Goal: Transaction & Acquisition: Purchase product/service

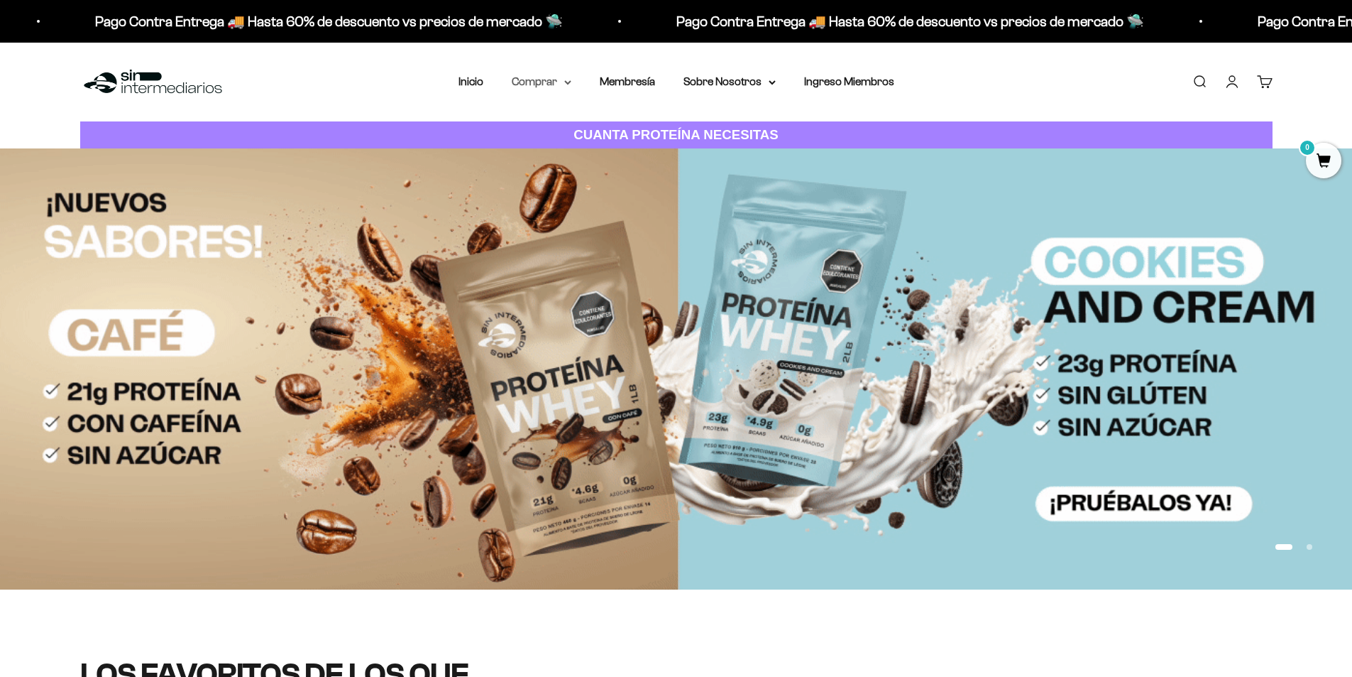
click at [551, 78] on summary "Comprar" at bounding box center [542, 81] width 60 height 18
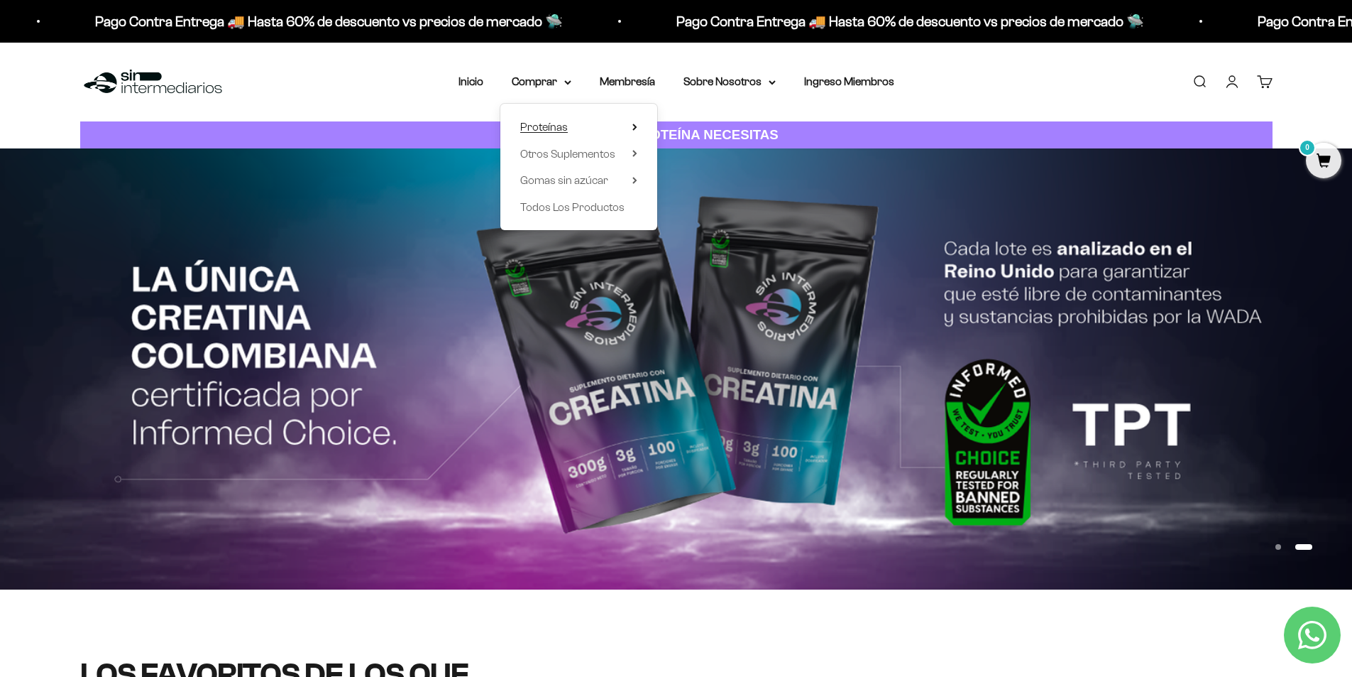
click at [564, 126] on span "Proteínas" at bounding box center [544, 127] width 48 height 12
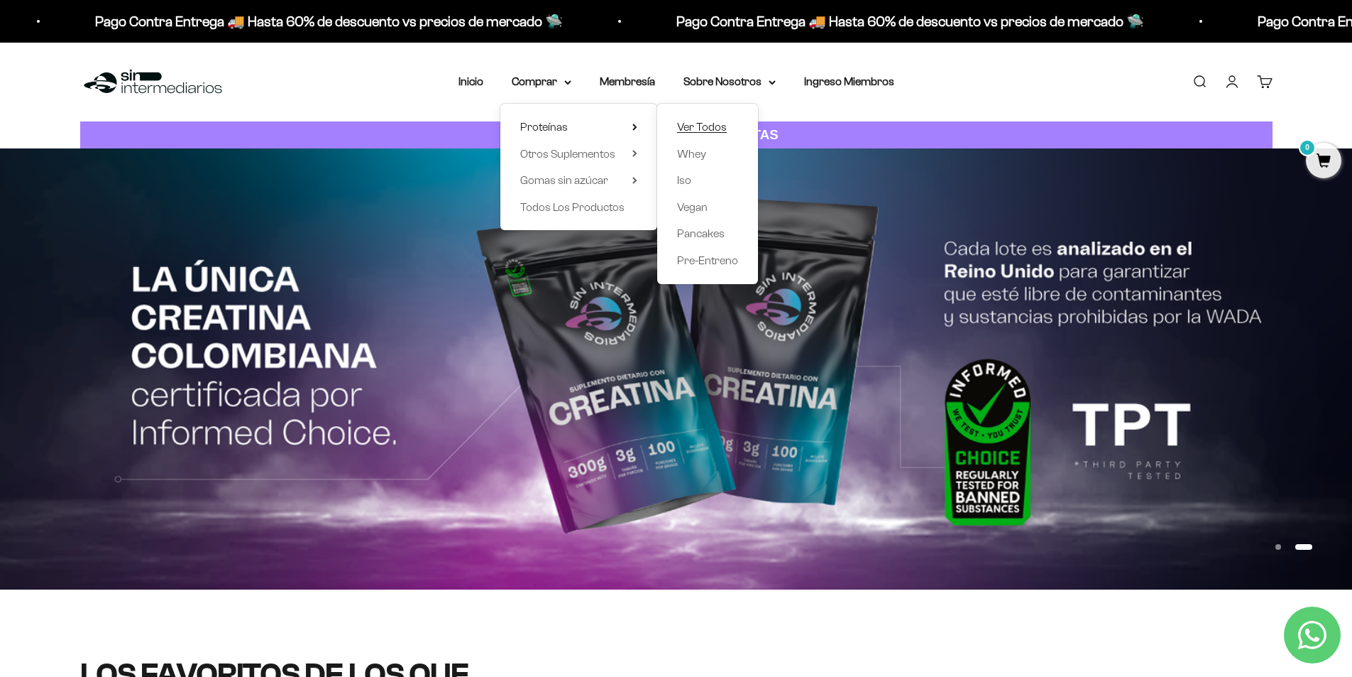
click at [717, 123] on span "Ver Todos" at bounding box center [702, 127] width 50 height 12
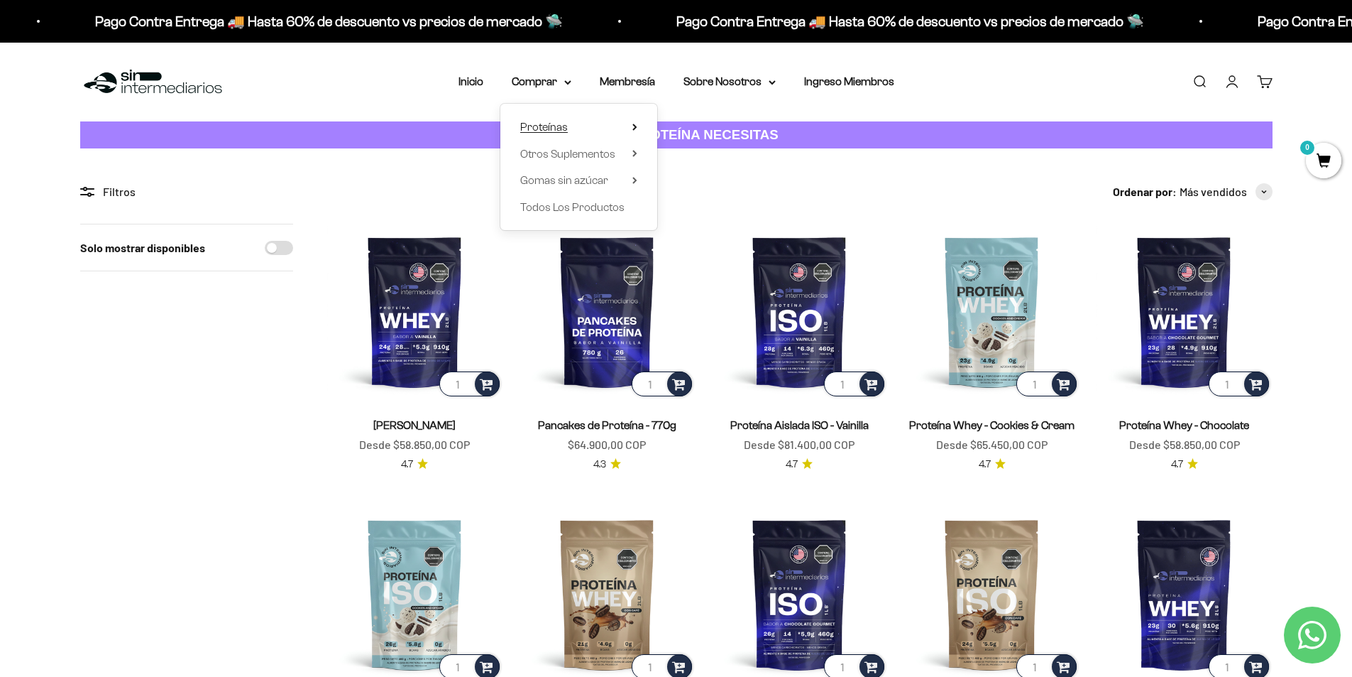
click at [567, 131] on span "Proteínas" at bounding box center [544, 127] width 48 height 18
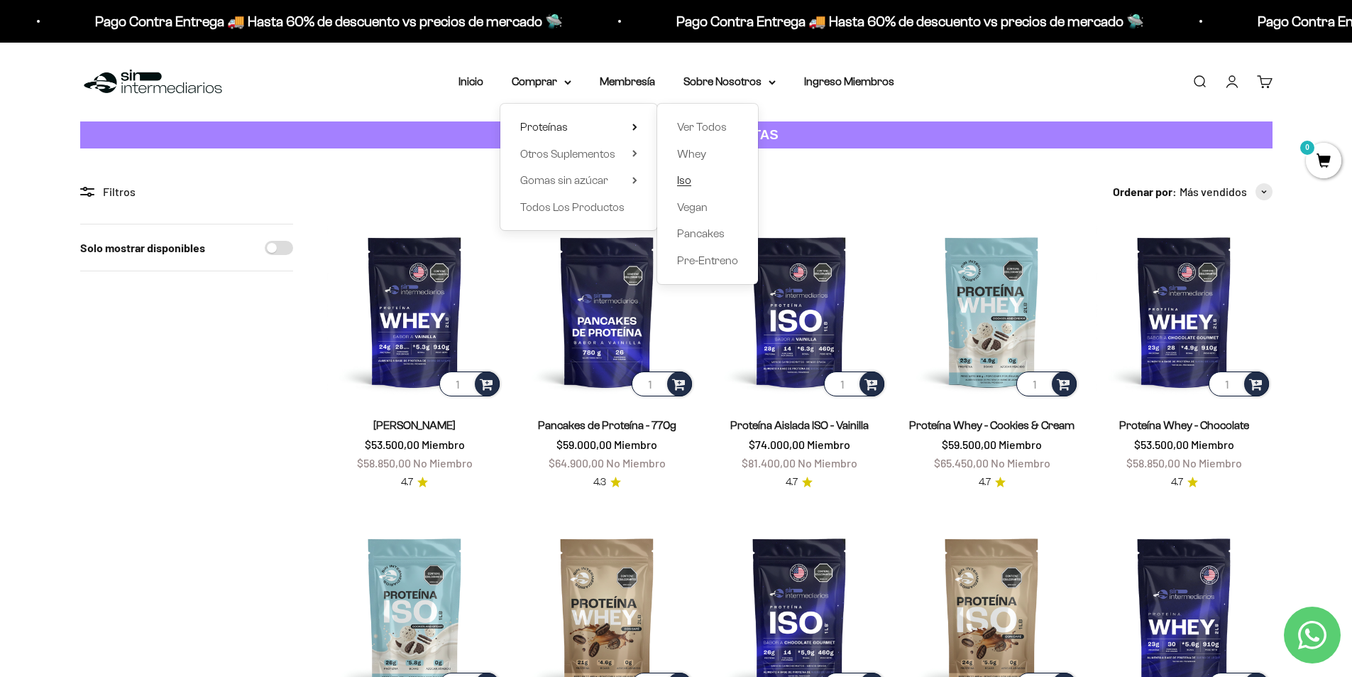
click at [686, 182] on span "Iso" at bounding box center [684, 180] width 14 height 12
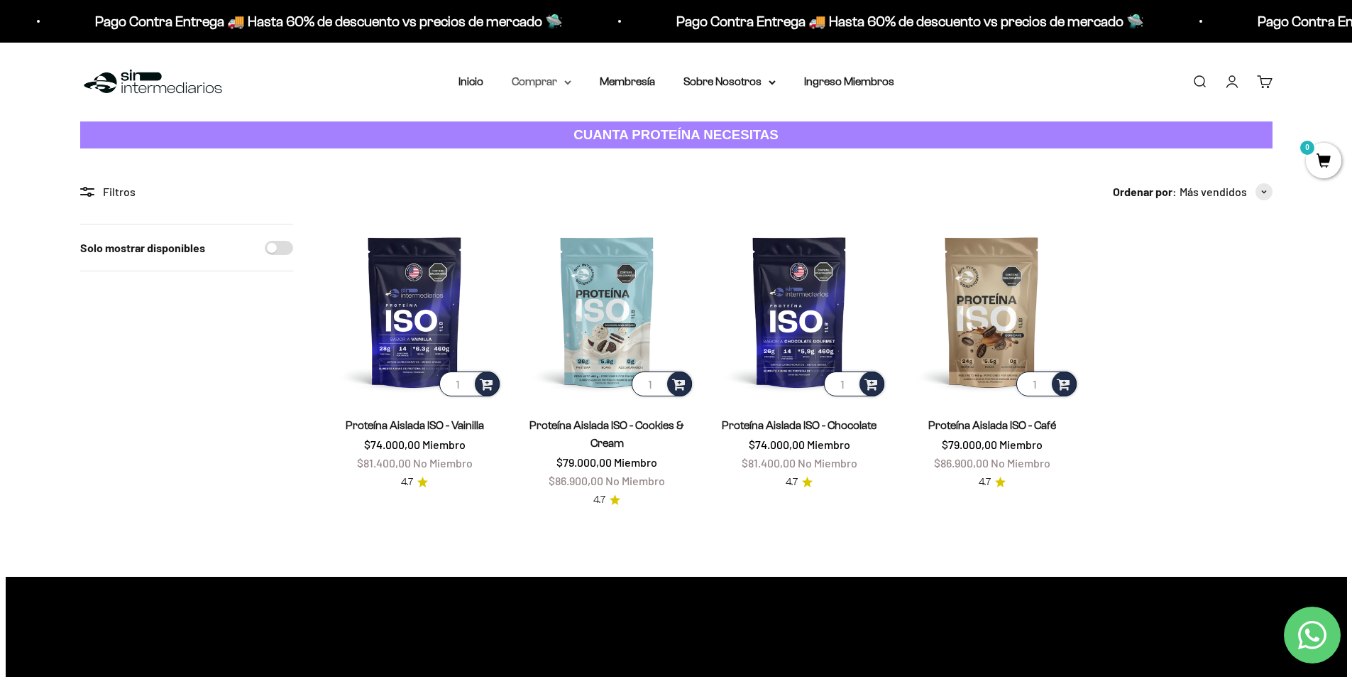
click at [571, 80] on icon at bounding box center [567, 82] width 7 height 5
click at [594, 125] on summary "Proteínas" at bounding box center [578, 127] width 117 height 18
click at [1111, 242] on product-list "1 Proteína Aislada ISO - Vainilla $74.000,00 Miembro $81.400,00 No Miembro 4.7 …" at bounding box center [800, 366] width 946 height 285
click at [547, 78] on summary "Comprar" at bounding box center [542, 81] width 60 height 18
click at [1129, 246] on product-list "1 Proteína Aislada ISO - Vainilla $74.000,00 Miembro $81.400,00 No Miembro 4.7 …" at bounding box center [800, 366] width 946 height 285
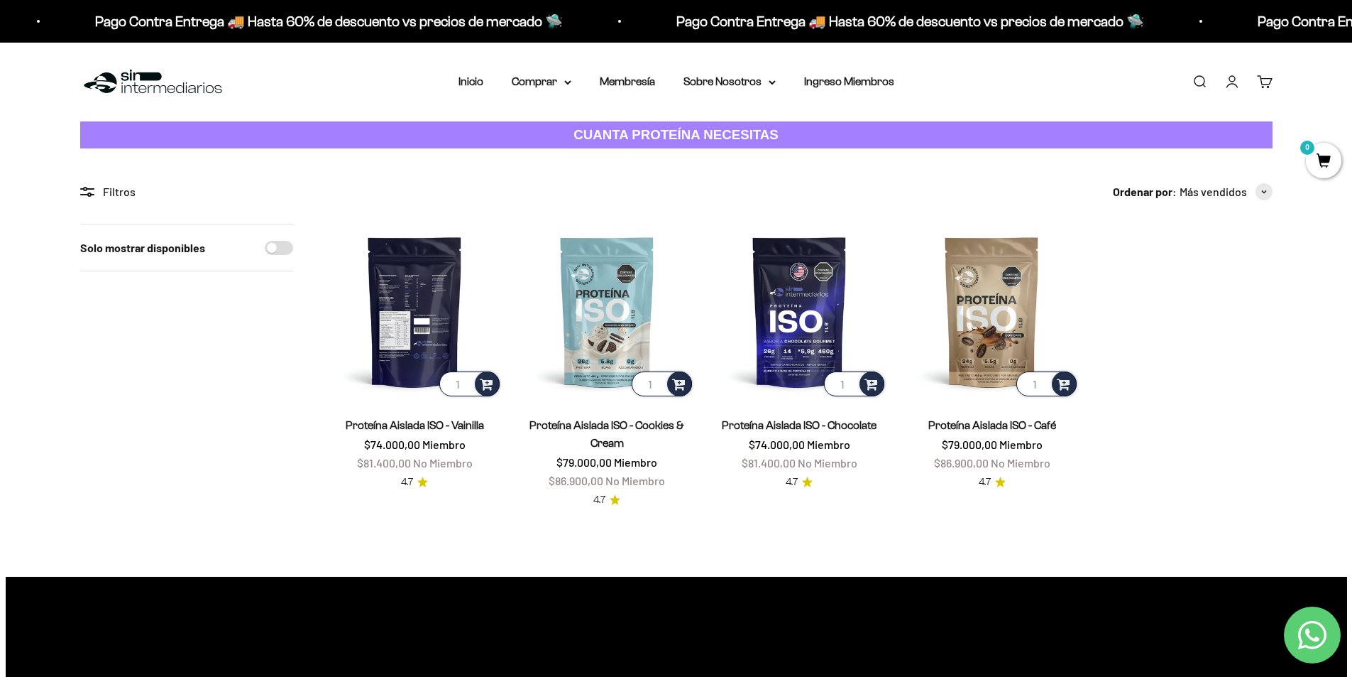
click at [454, 290] on img at bounding box center [414, 311] width 175 height 175
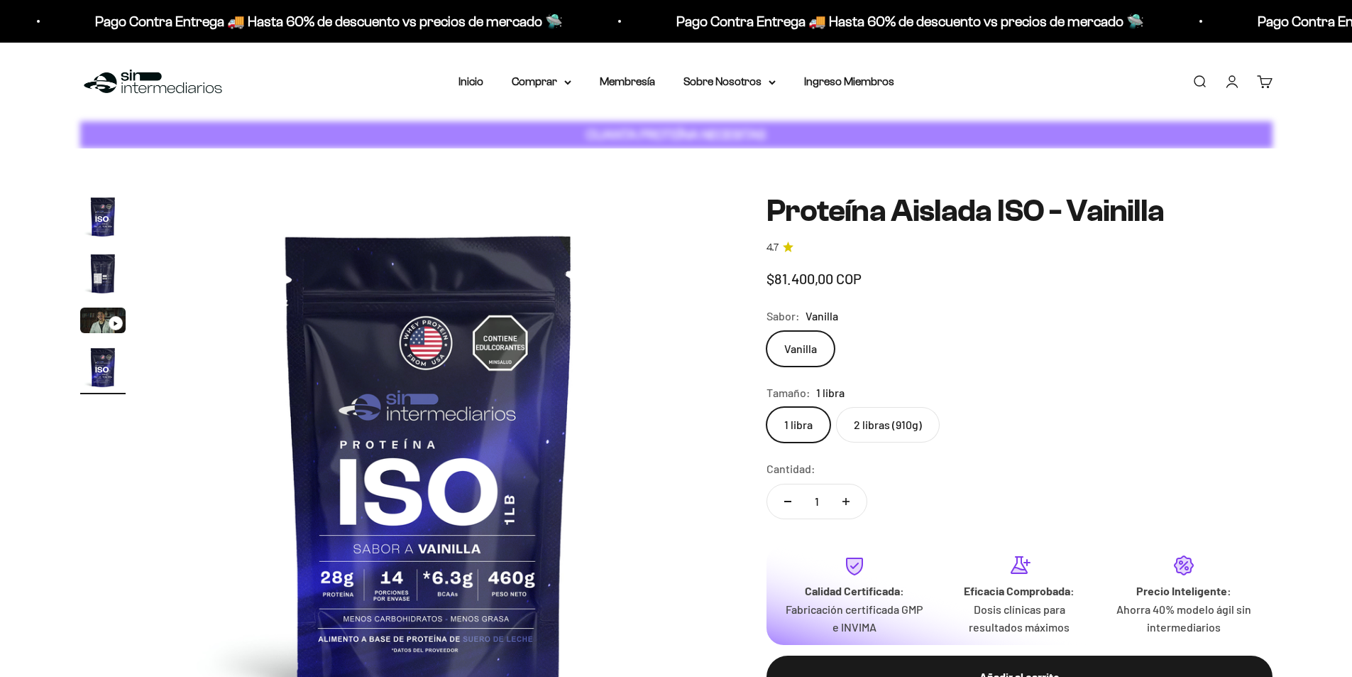
scroll to position [0, 1668]
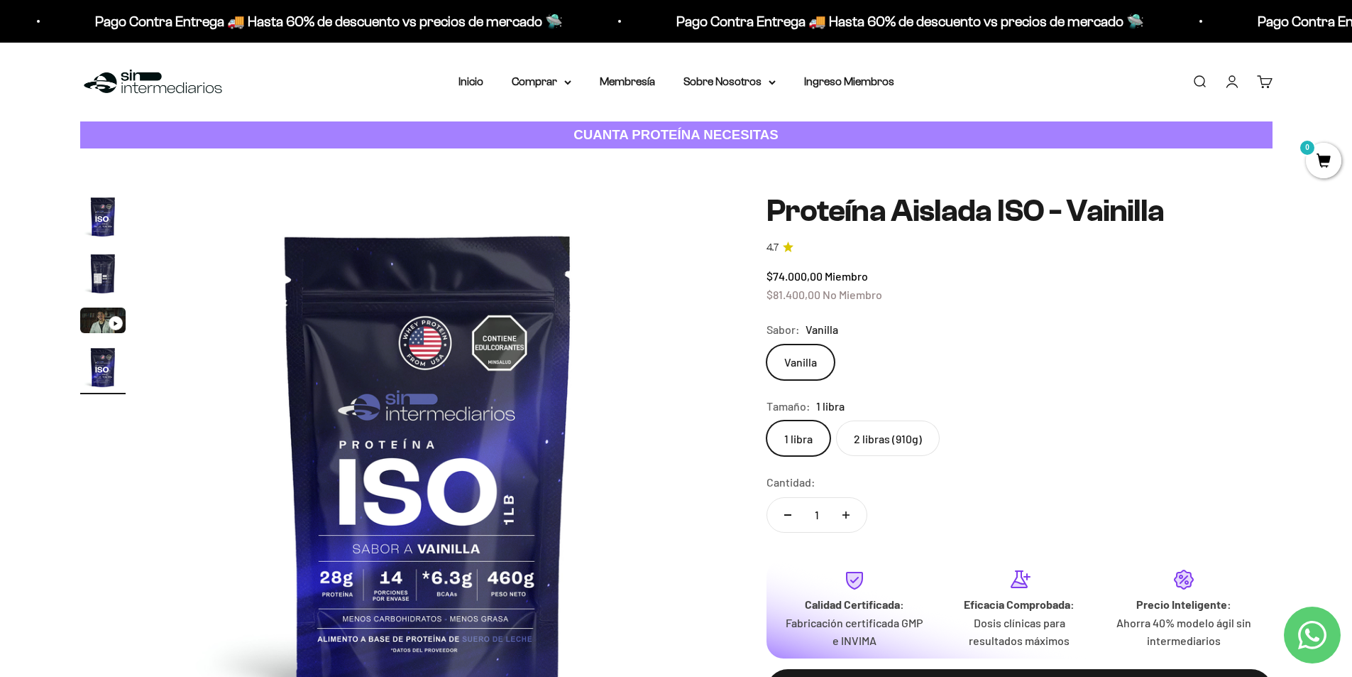
click at [878, 439] on label "2 libras (910g)" at bounding box center [888, 437] width 104 height 35
click at [767, 420] on input "2 libras (910g)" at bounding box center [766, 420] width 1 height 1
click at [773, 292] on span "$152.900,00" at bounding box center [797, 294] width 60 height 13
click at [795, 294] on span "$152.900,00" at bounding box center [797, 294] width 60 height 13
drag, startPoint x: 774, startPoint y: 274, endPoint x: 788, endPoint y: 275, distance: 14.3
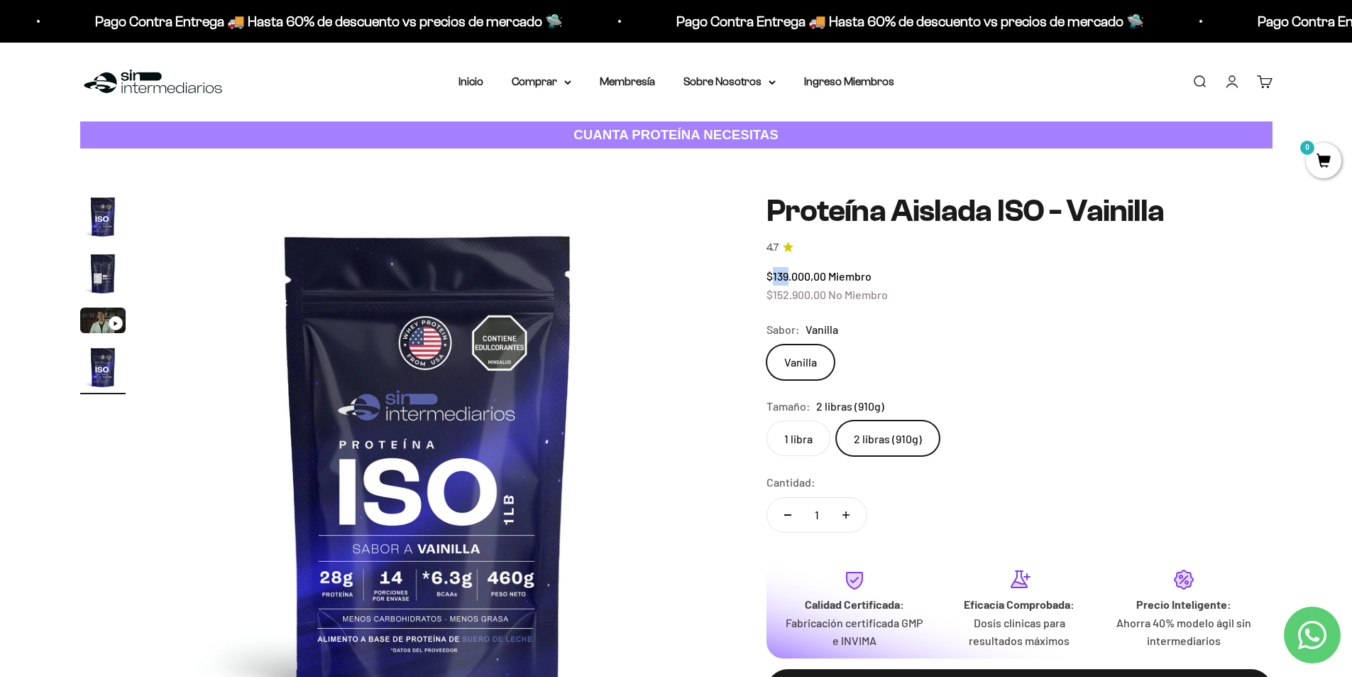
click at [788, 275] on span "$139.000,00" at bounding box center [797, 275] width 60 height 13
click at [789, 275] on span "$139.000,00" at bounding box center [797, 275] width 60 height 13
drag, startPoint x: 833, startPoint y: 276, endPoint x: 855, endPoint y: 275, distance: 22.1
click at [855, 275] on span "Miembro" at bounding box center [849, 275] width 43 height 13
click at [822, 295] on span "$152.900,00" at bounding box center [797, 294] width 60 height 13
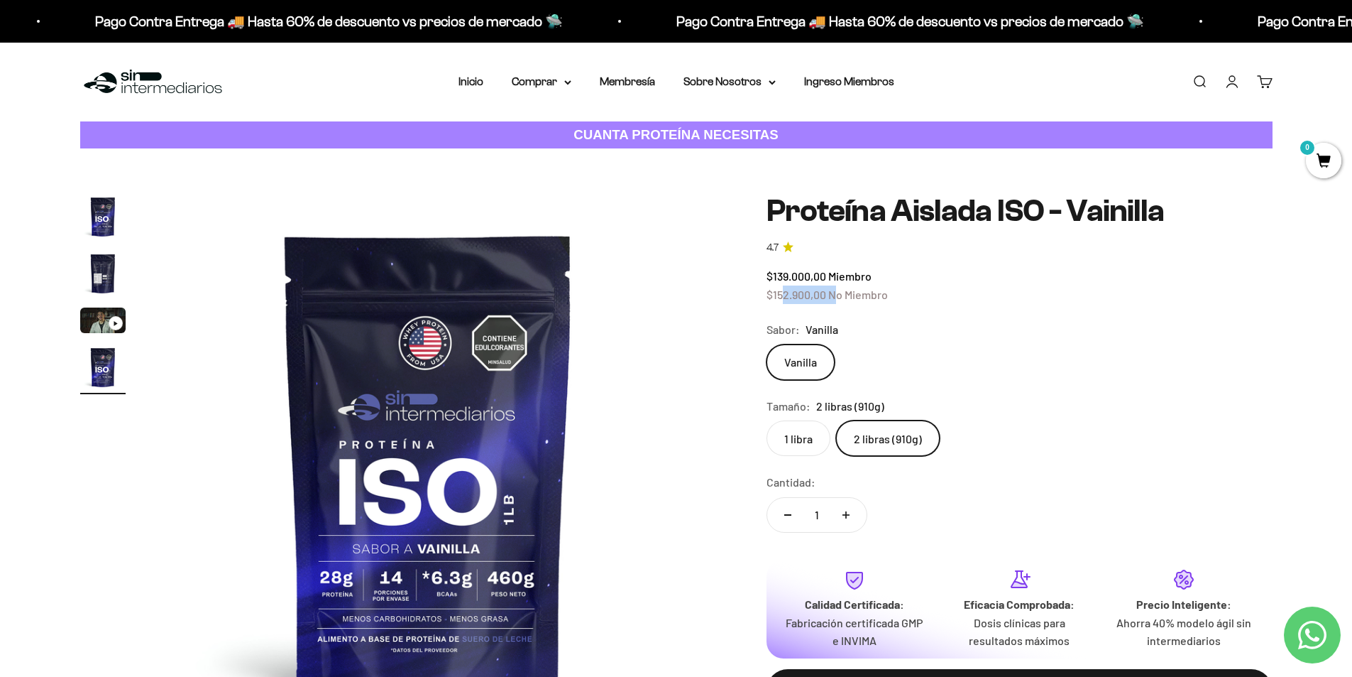
drag, startPoint x: 781, startPoint y: 296, endPoint x: 834, endPoint y: 291, distance: 53.5
click at [834, 291] on span "$152.900,00 No Miembro" at bounding box center [827, 294] width 121 height 13
click at [840, 291] on span "No Miembro" at bounding box center [858, 294] width 60 height 13
click at [560, 89] on summary "Comprar" at bounding box center [542, 81] width 60 height 18
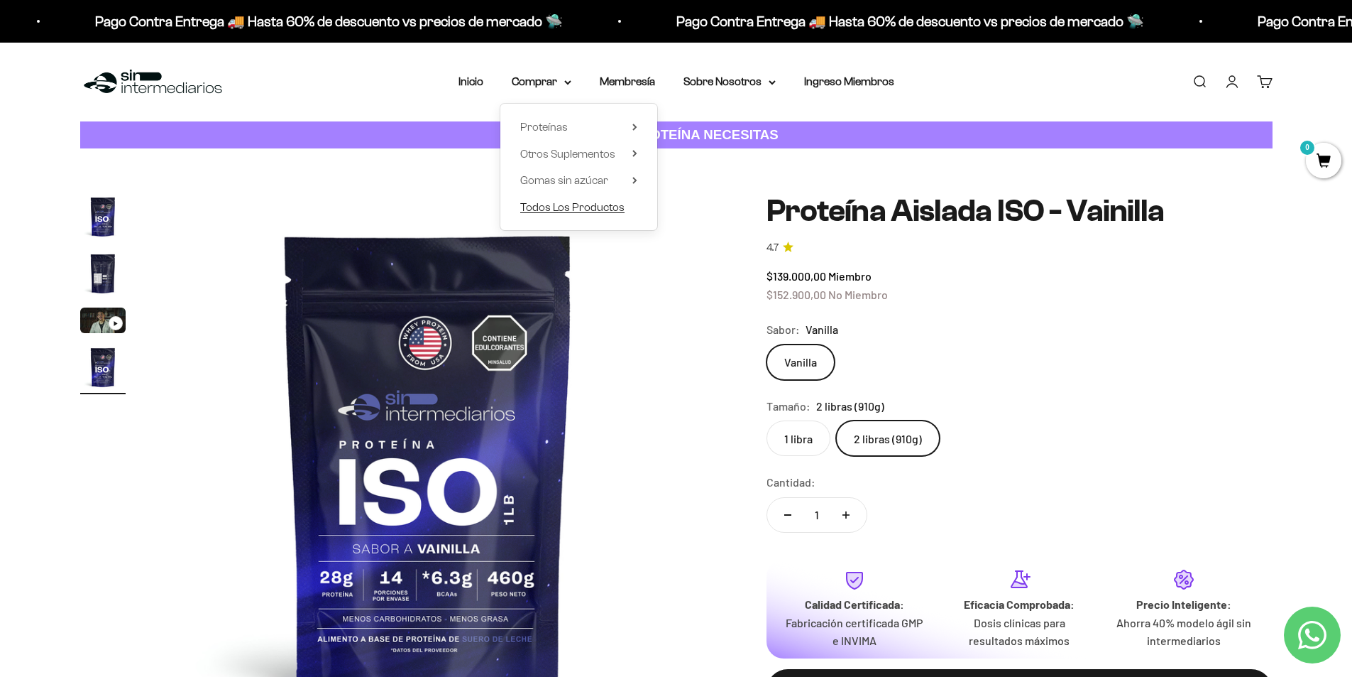
click at [601, 207] on span "Todos Los Productos" at bounding box center [572, 207] width 104 height 12
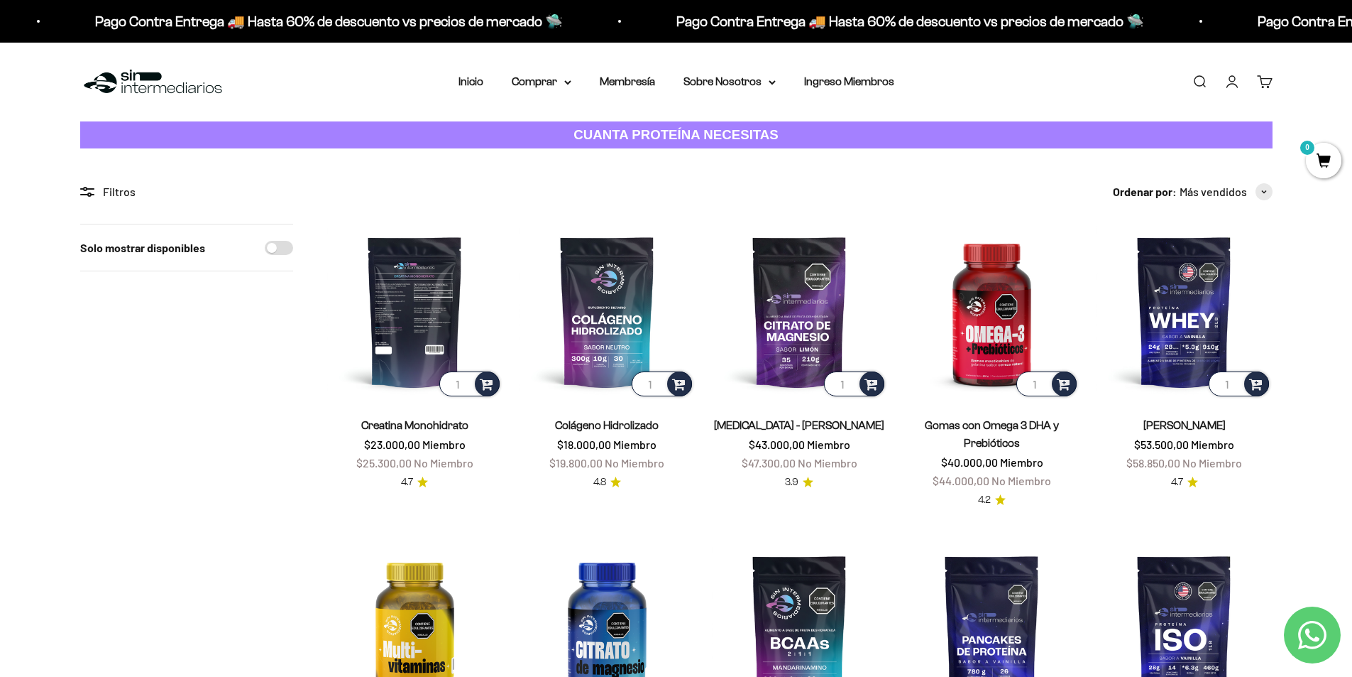
click at [439, 293] on img at bounding box center [414, 311] width 175 height 175
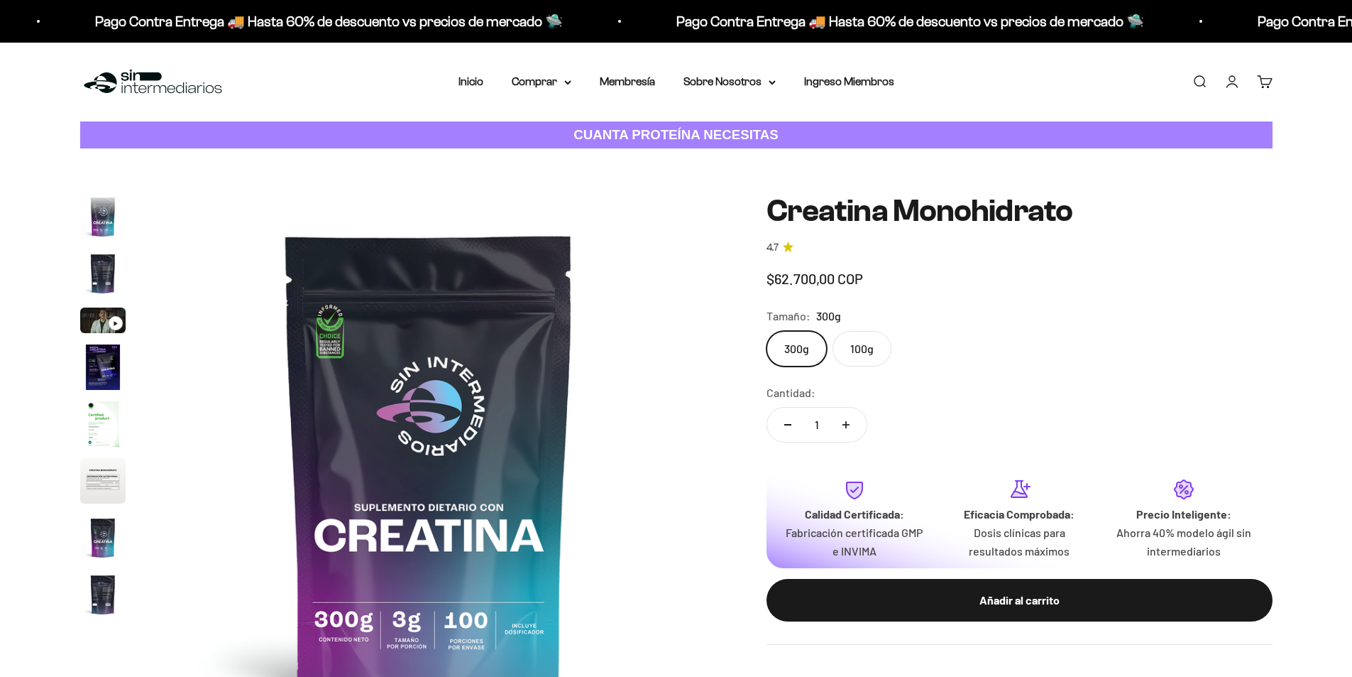
scroll to position [58, 0]
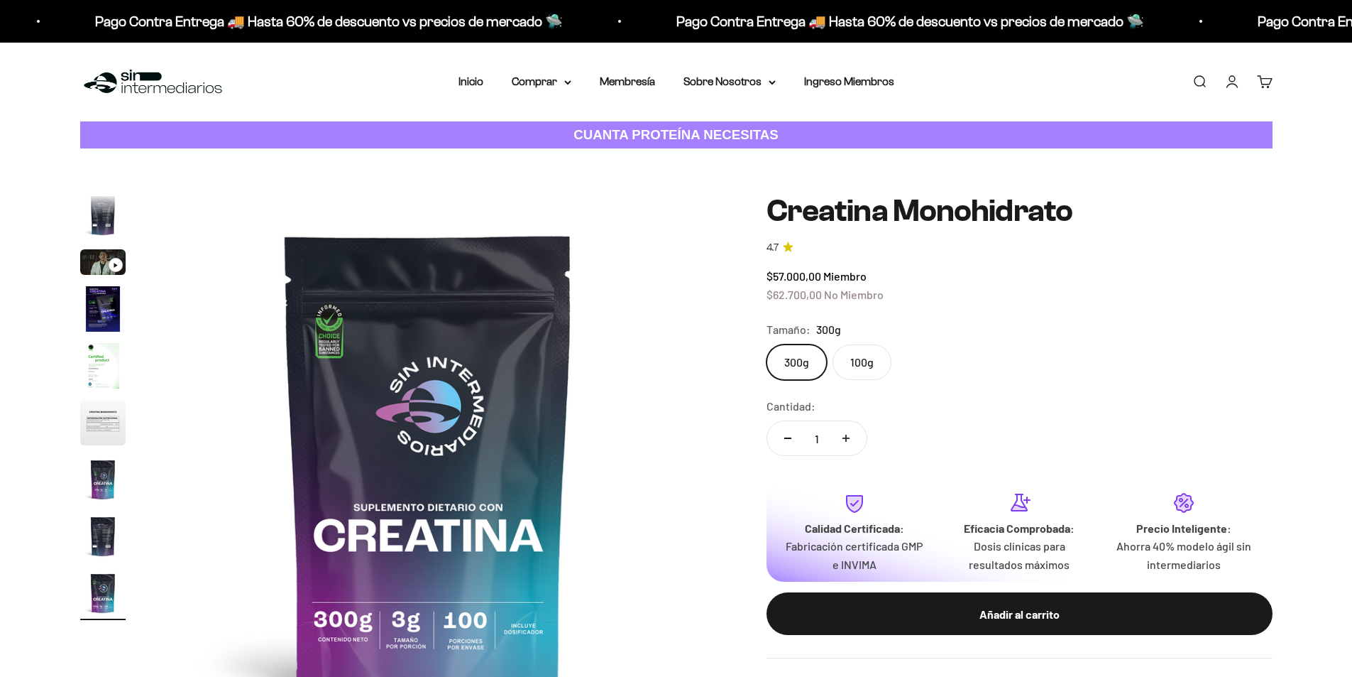
click at [971, 203] on h1 "Creatina Monohidrato" at bounding box center [1020, 211] width 506 height 34
click at [1017, 207] on h1 "Creatina Monohidrato" at bounding box center [1020, 211] width 506 height 34
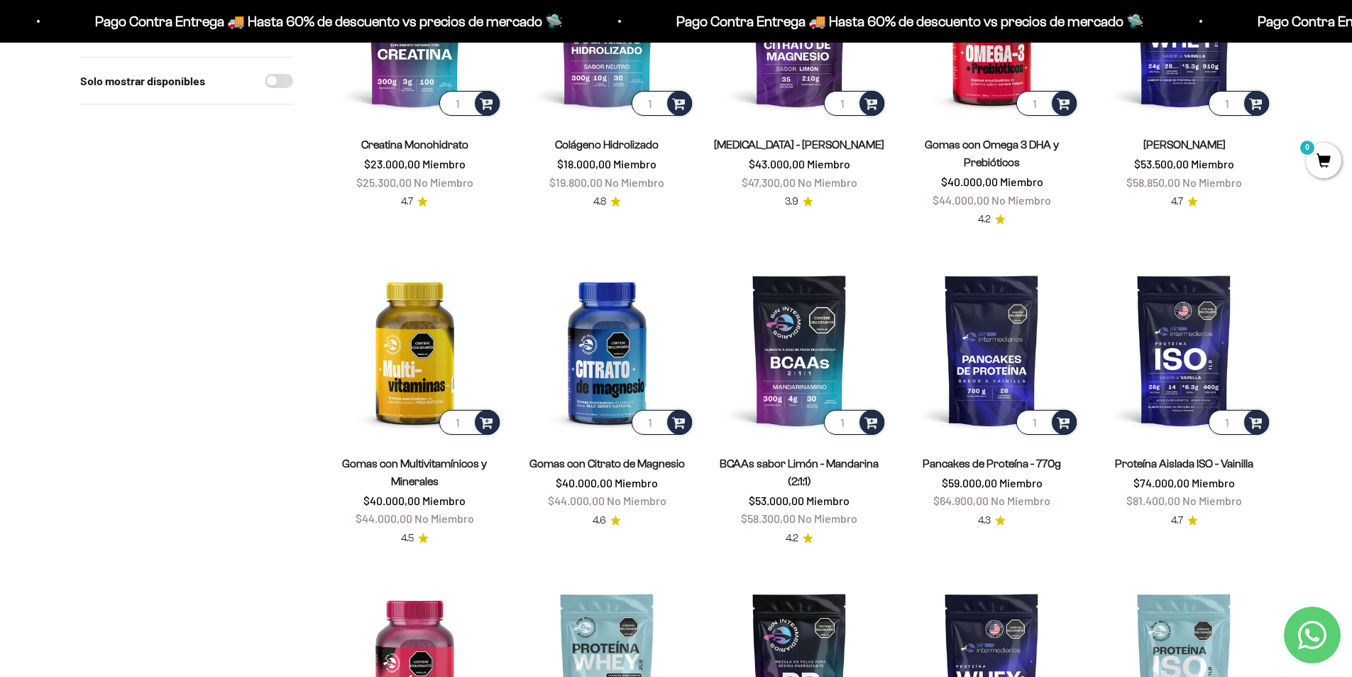
scroll to position [284, 0]
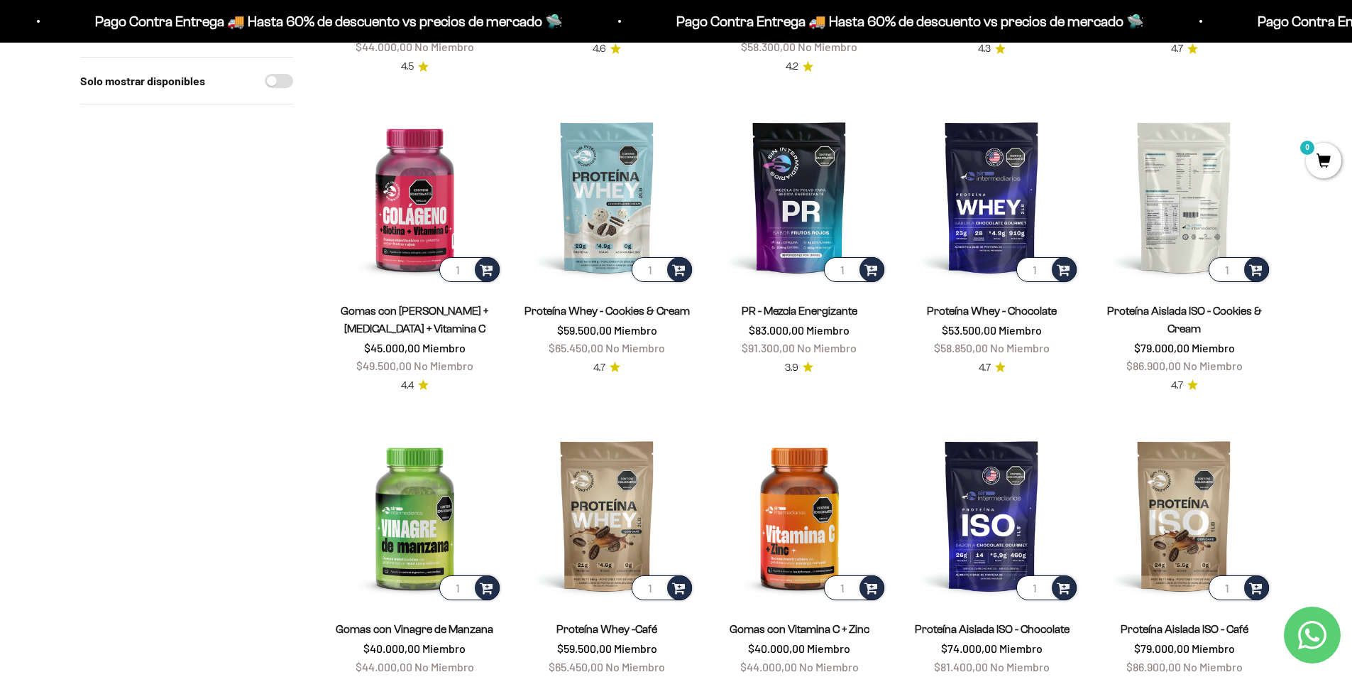
scroll to position [781, 0]
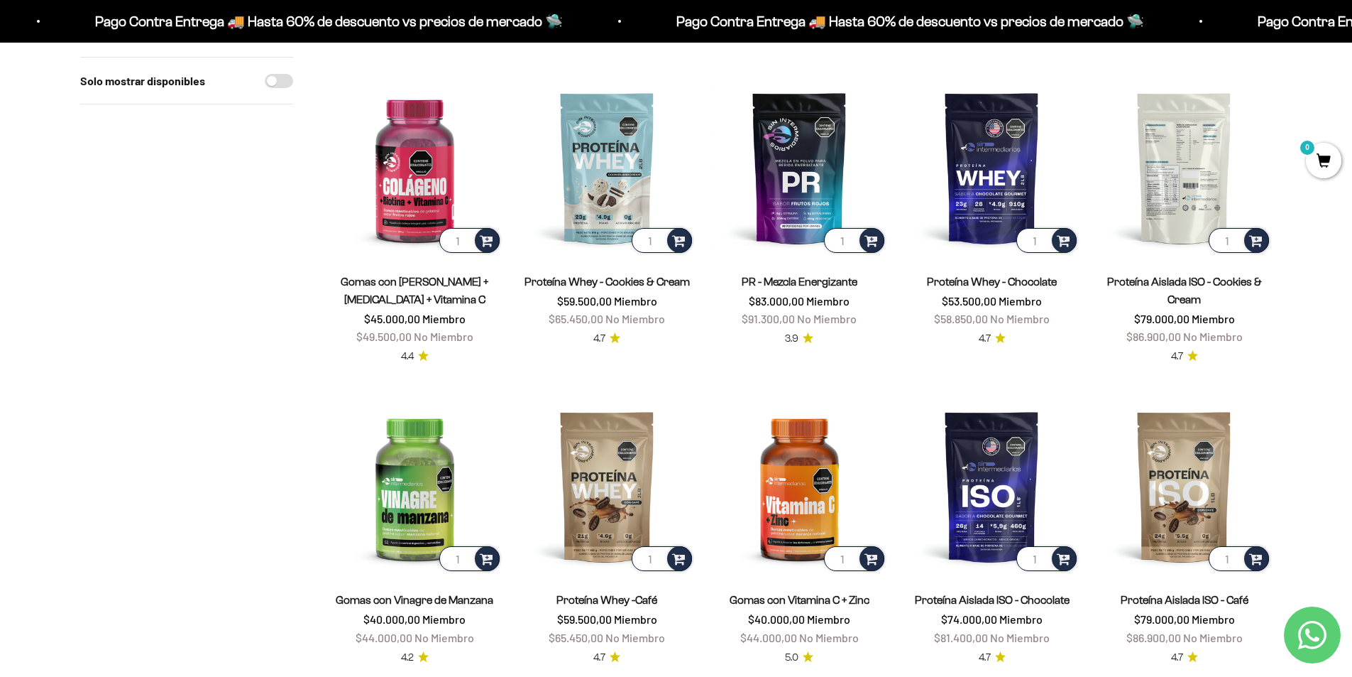
click at [1190, 161] on img at bounding box center [1184, 167] width 175 height 175
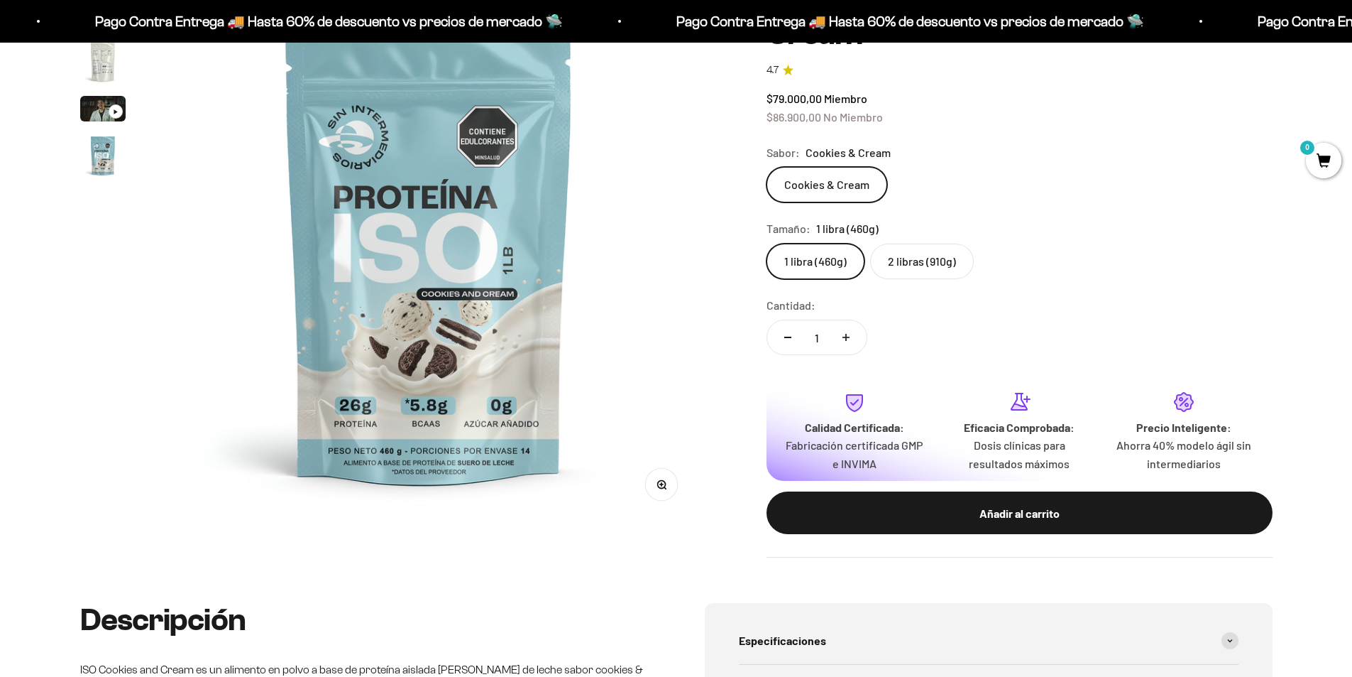
scroll to position [213, 0]
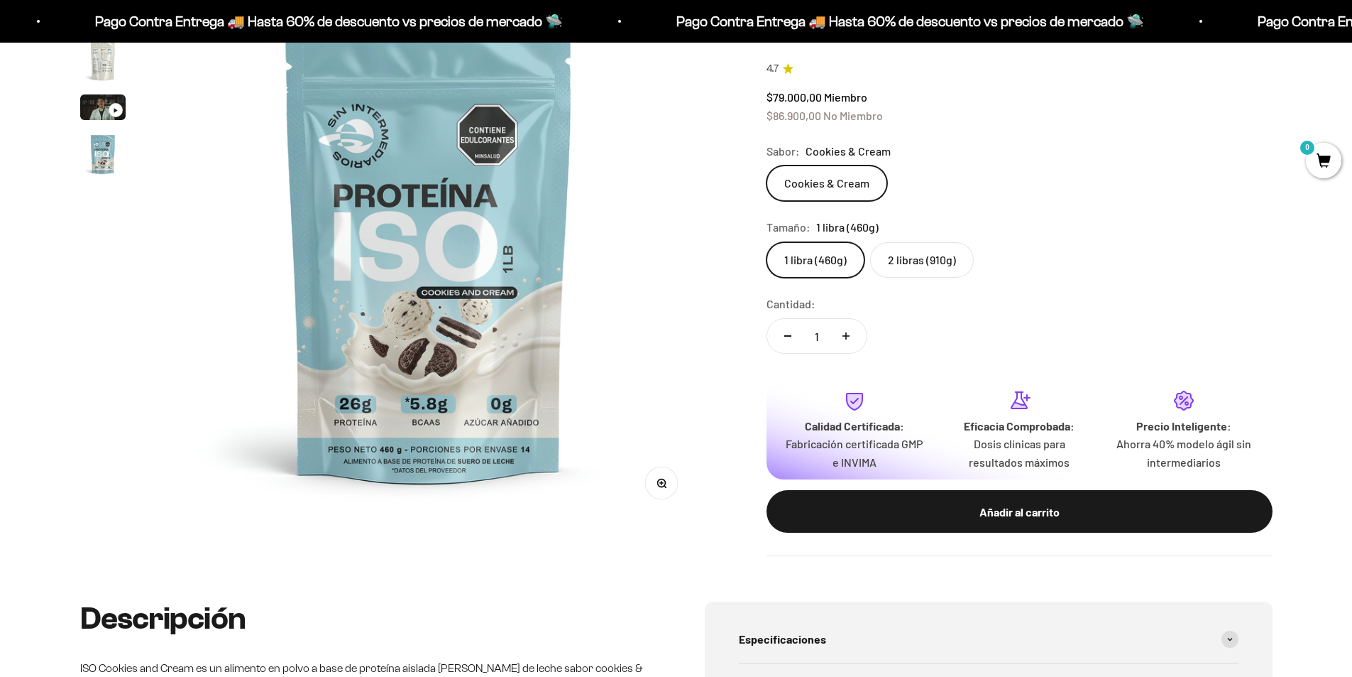
click at [361, 398] on img at bounding box center [429, 250] width 539 height 539
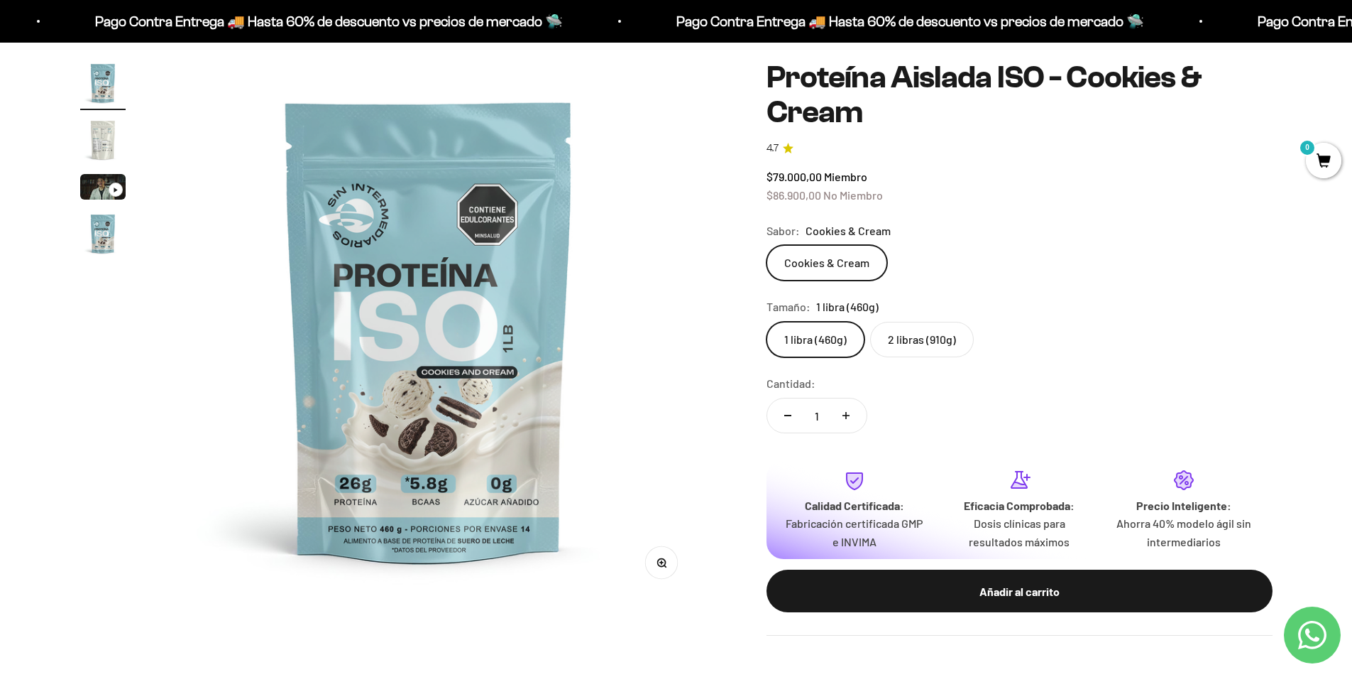
scroll to position [0, 0]
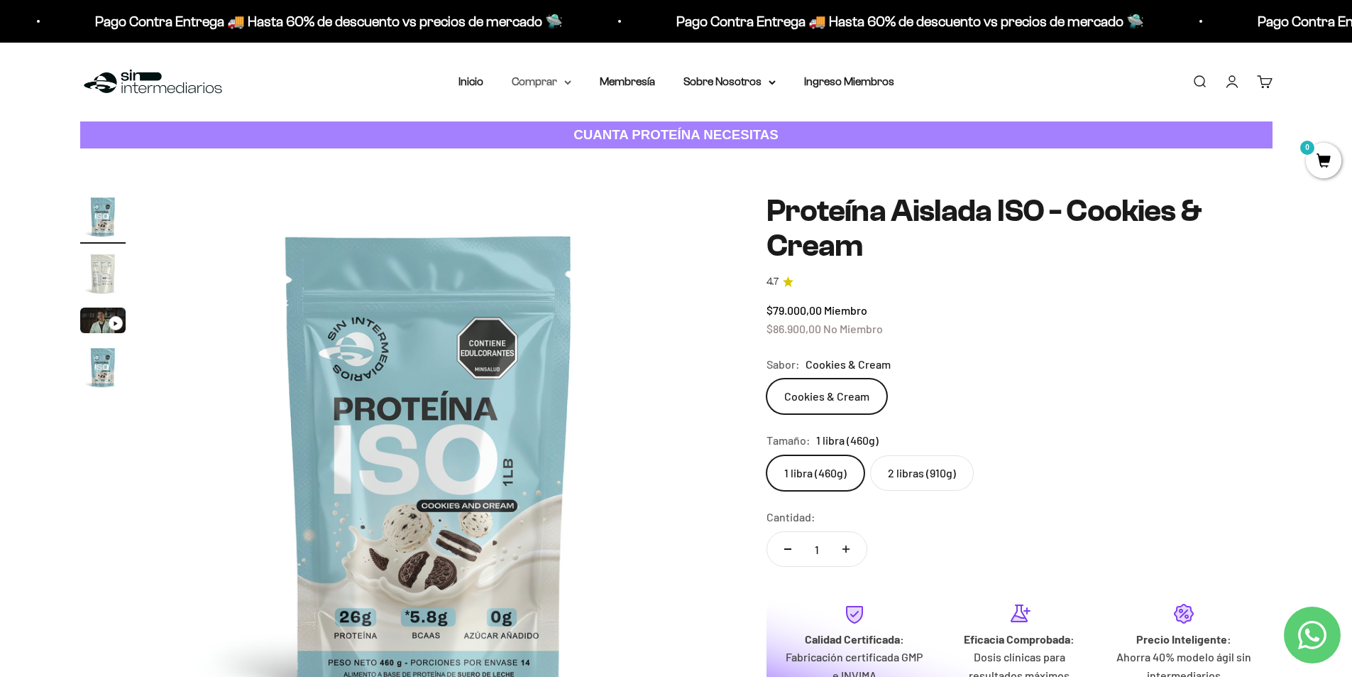
click at [564, 82] on icon at bounding box center [567, 82] width 7 height 5
click at [581, 158] on span "Otros Suplementos" at bounding box center [567, 154] width 95 height 12
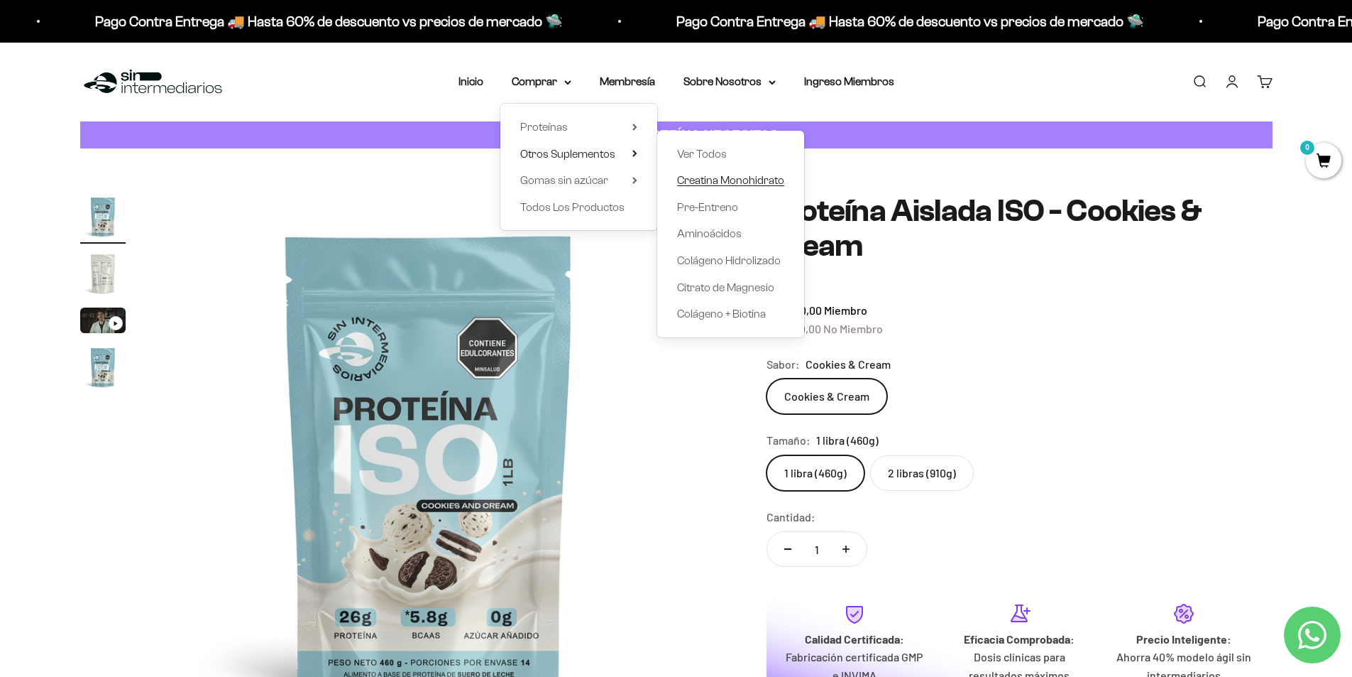
click at [706, 182] on span "Creatina Monohidrato" at bounding box center [730, 180] width 107 height 12
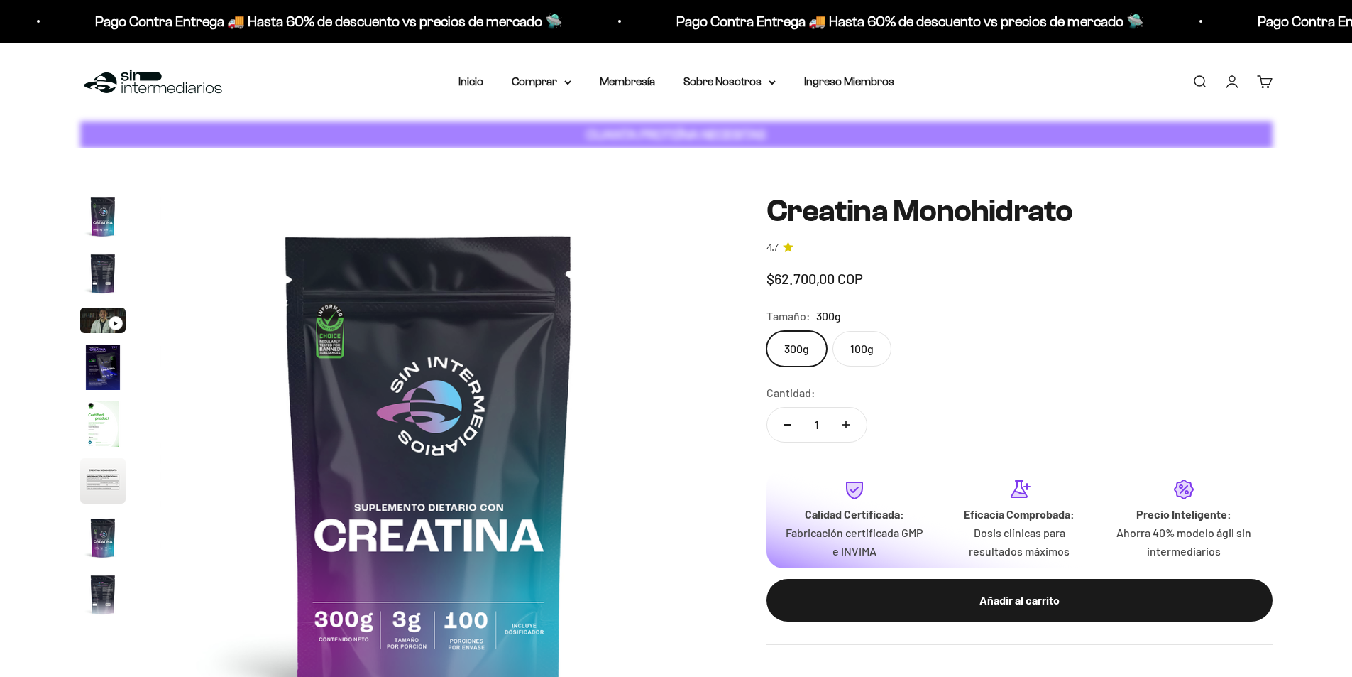
scroll to position [0, 4448]
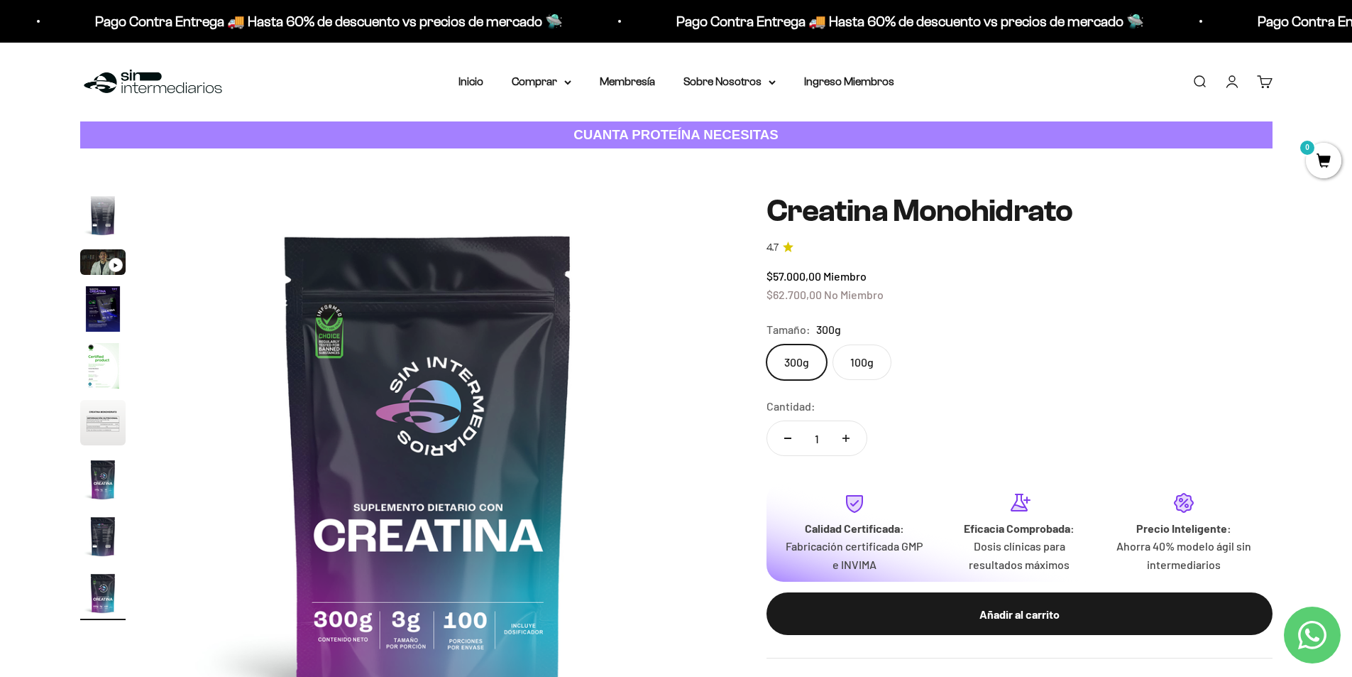
click at [796, 366] on label "300g" at bounding box center [797, 361] width 60 height 35
click at [767, 344] on input "300g" at bounding box center [766, 344] width 1 height 1
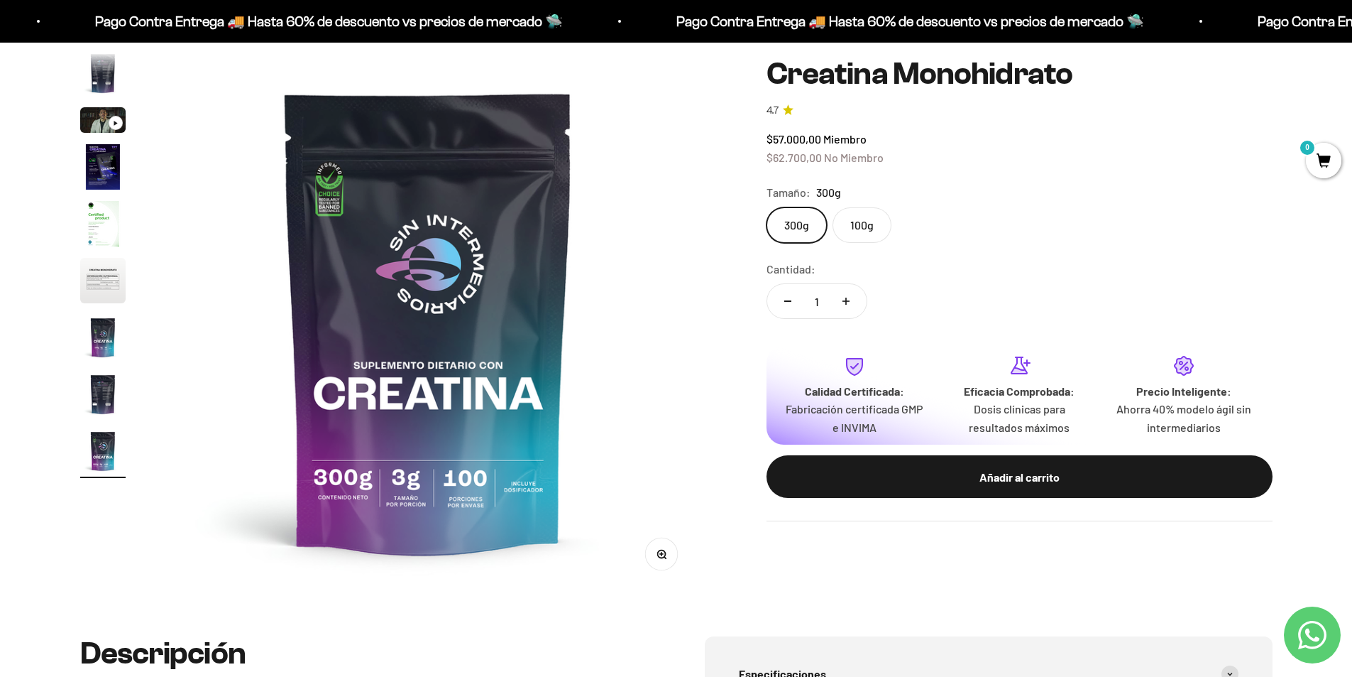
scroll to position [0, 4447]
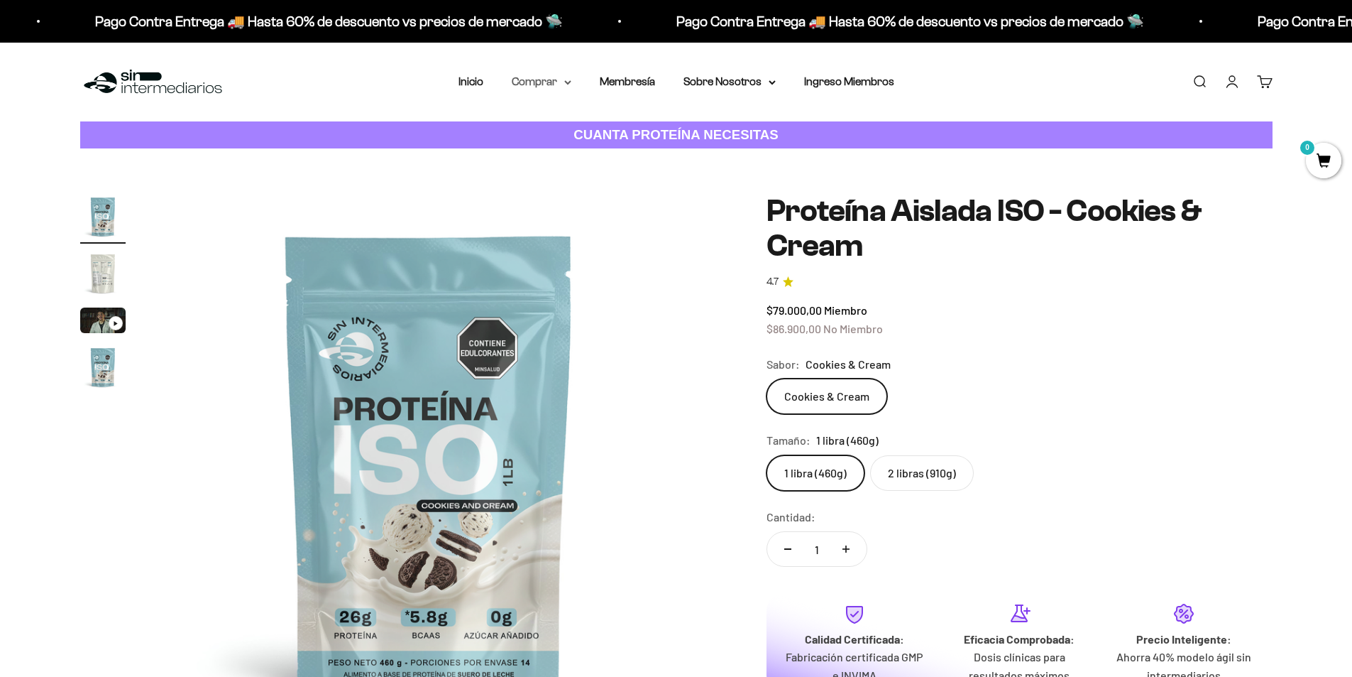
click at [530, 82] on summary "Comprar" at bounding box center [542, 81] width 60 height 18
click at [552, 209] on span "Todos Los Productos" at bounding box center [572, 207] width 104 height 12
